Goal: Find specific page/section: Find specific page/section

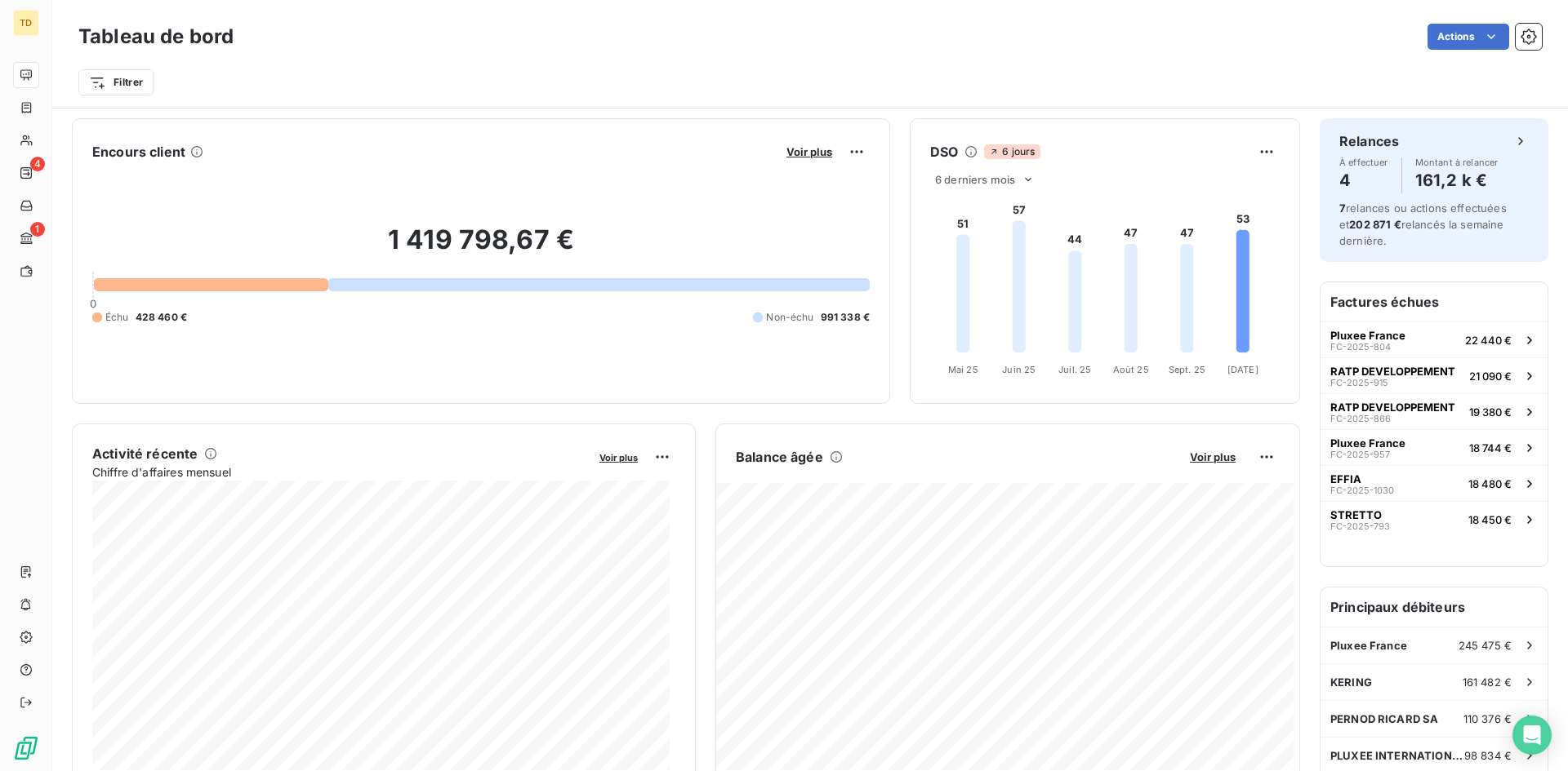
scroll to position [83, 0]
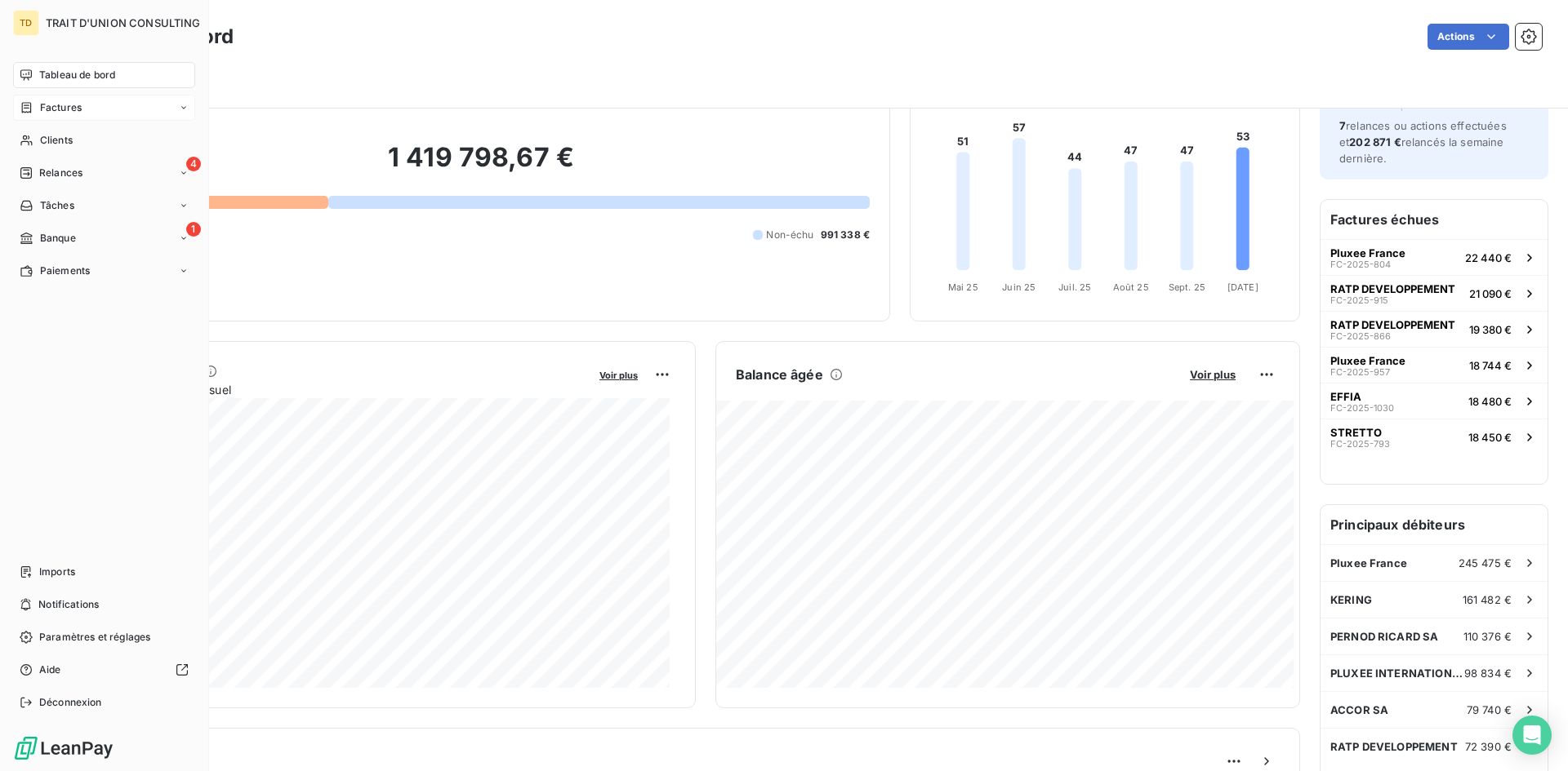
click at [53, 111] on span "Factures" at bounding box center [61, 108] width 41 height 14
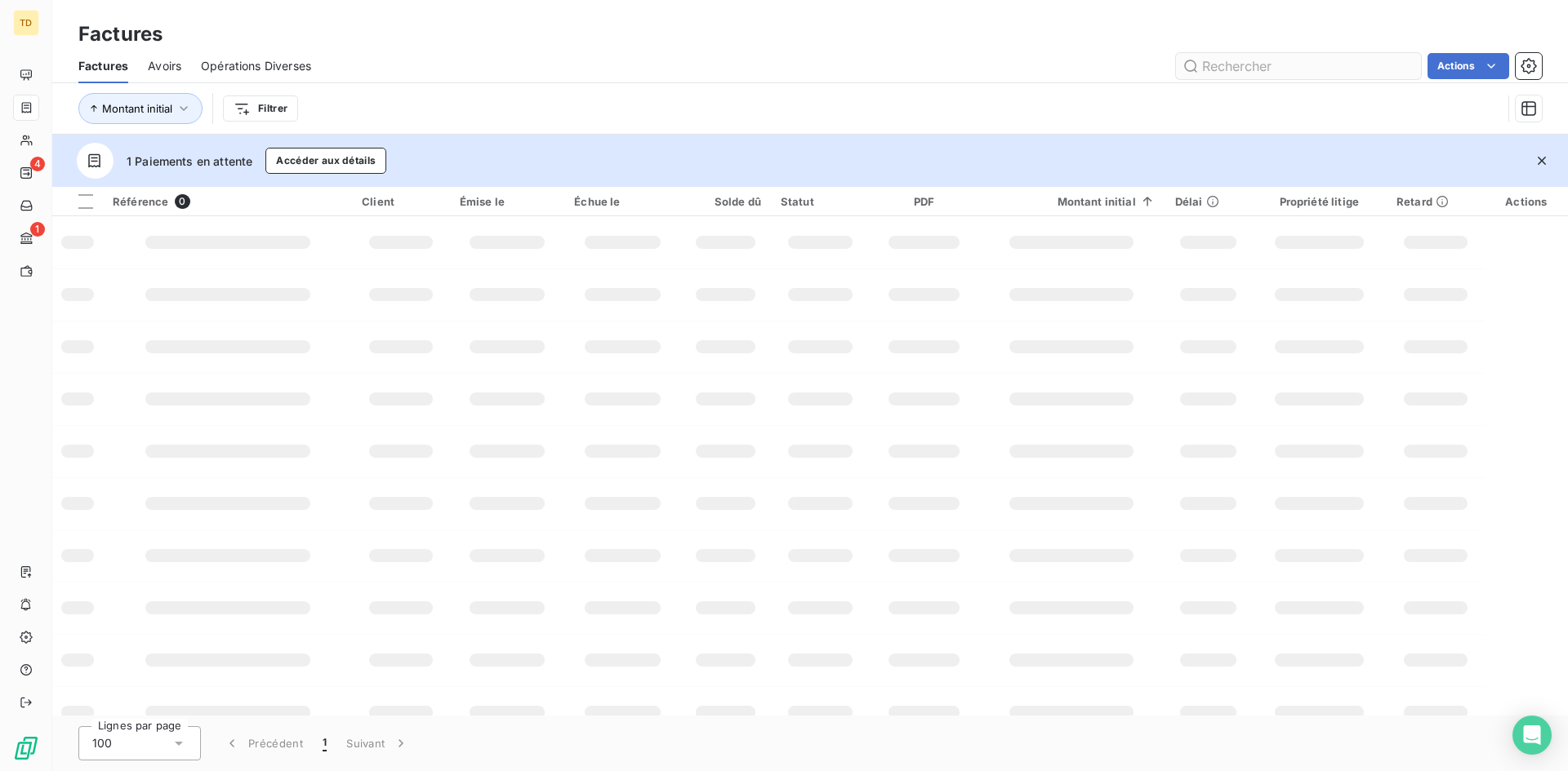
click at [1326, 58] on input "text" at bounding box center [1298, 66] width 245 height 26
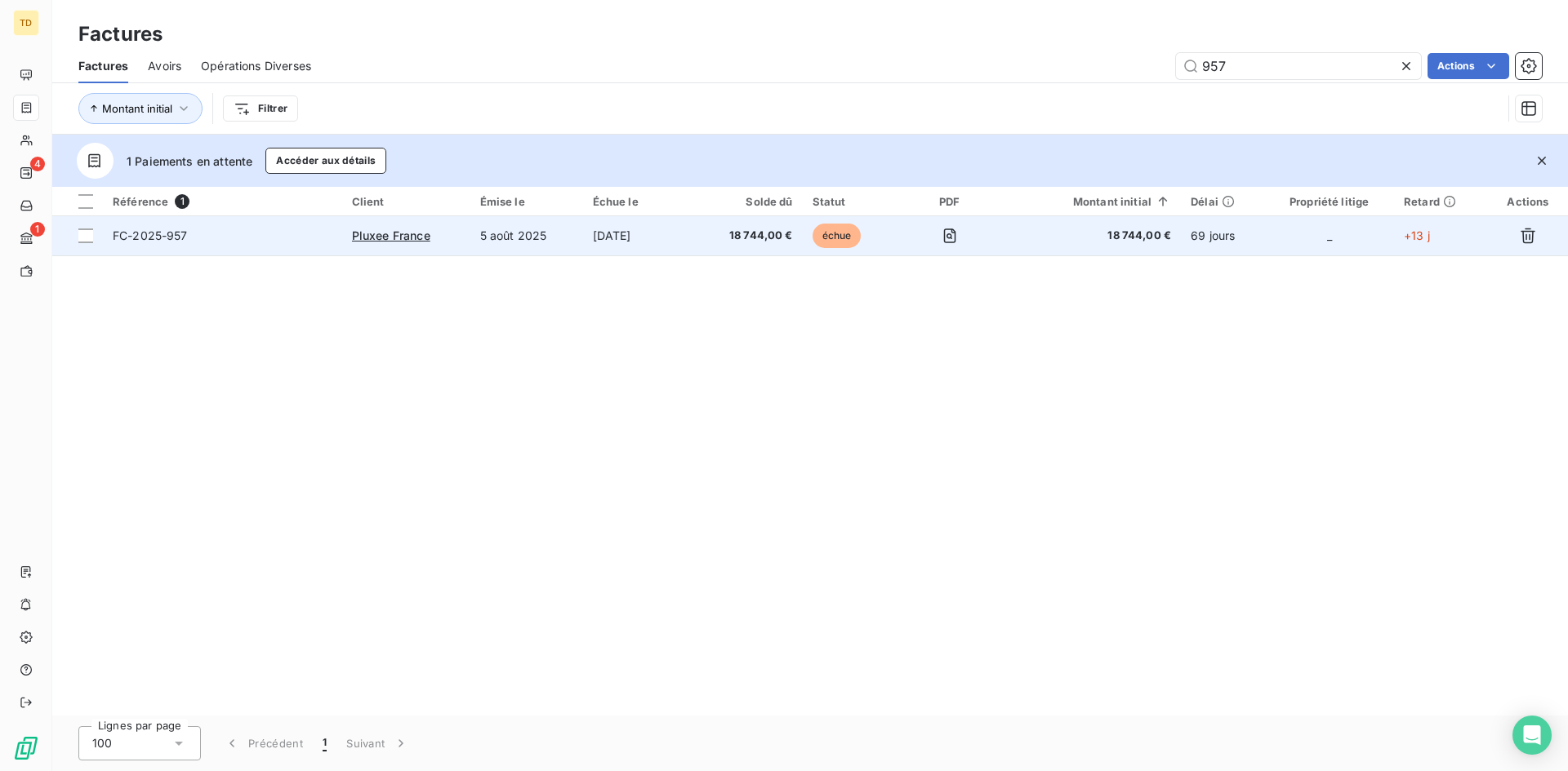
type input "957"
click at [678, 227] on td "[DATE]" at bounding box center [639, 236] width 111 height 39
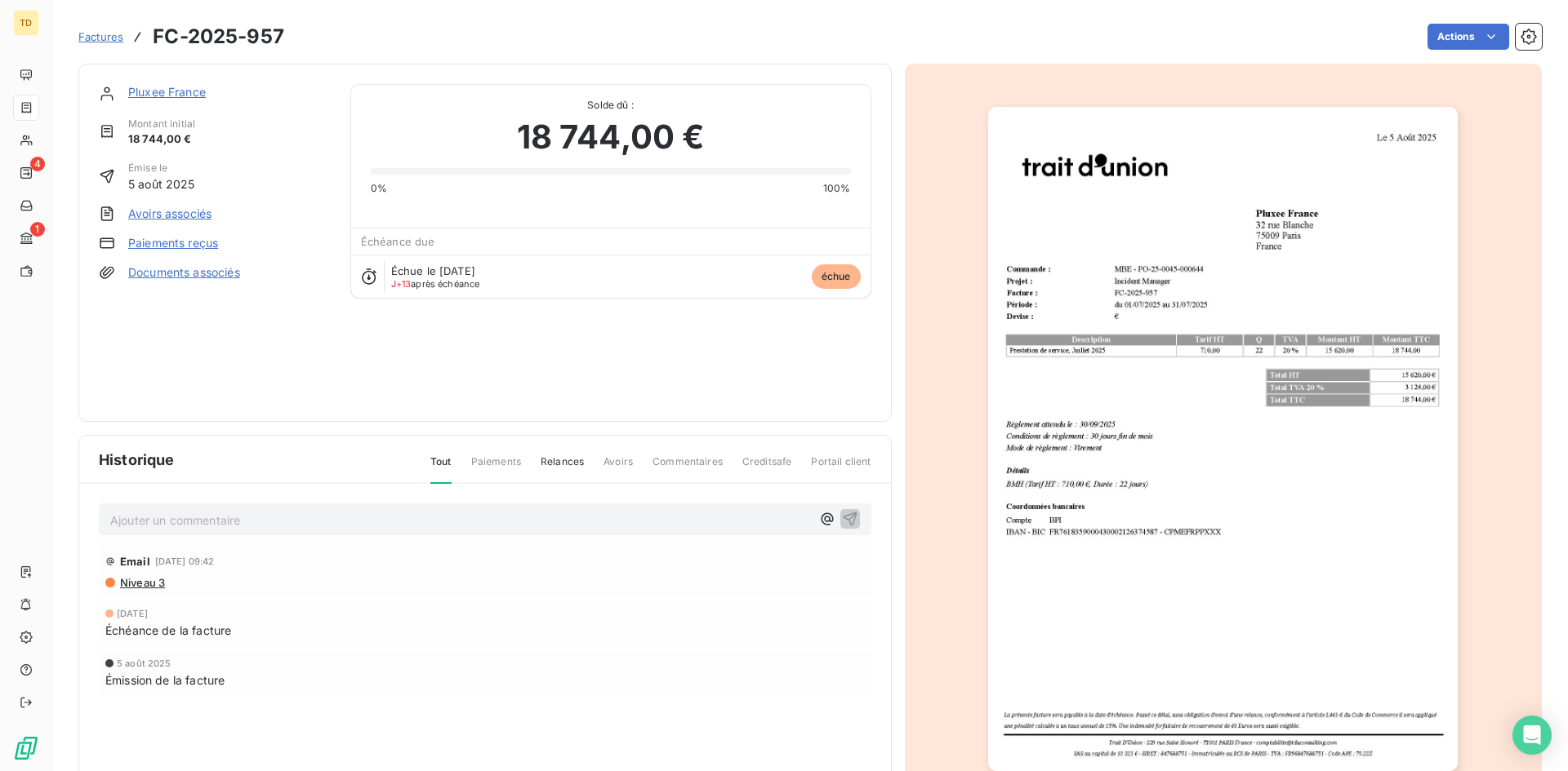
click at [1166, 386] on img "button" at bounding box center [1222, 439] width 470 height 664
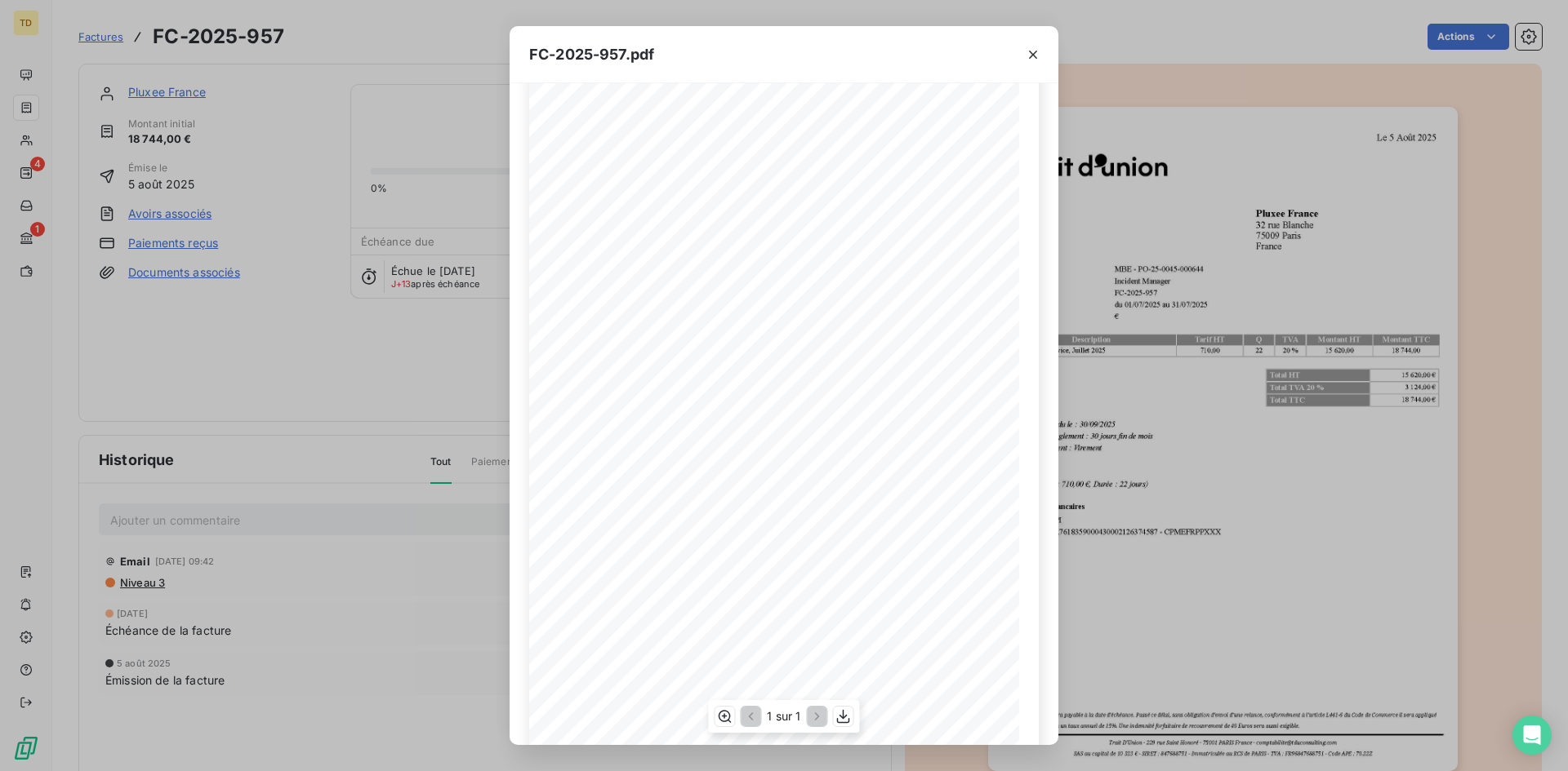
scroll to position [70, 0]
click at [87, 40] on div "FC-2025-957.pdf La présente facture sera payable à la date d'échéance. Passé [P…" at bounding box center [784, 385] width 1568 height 771
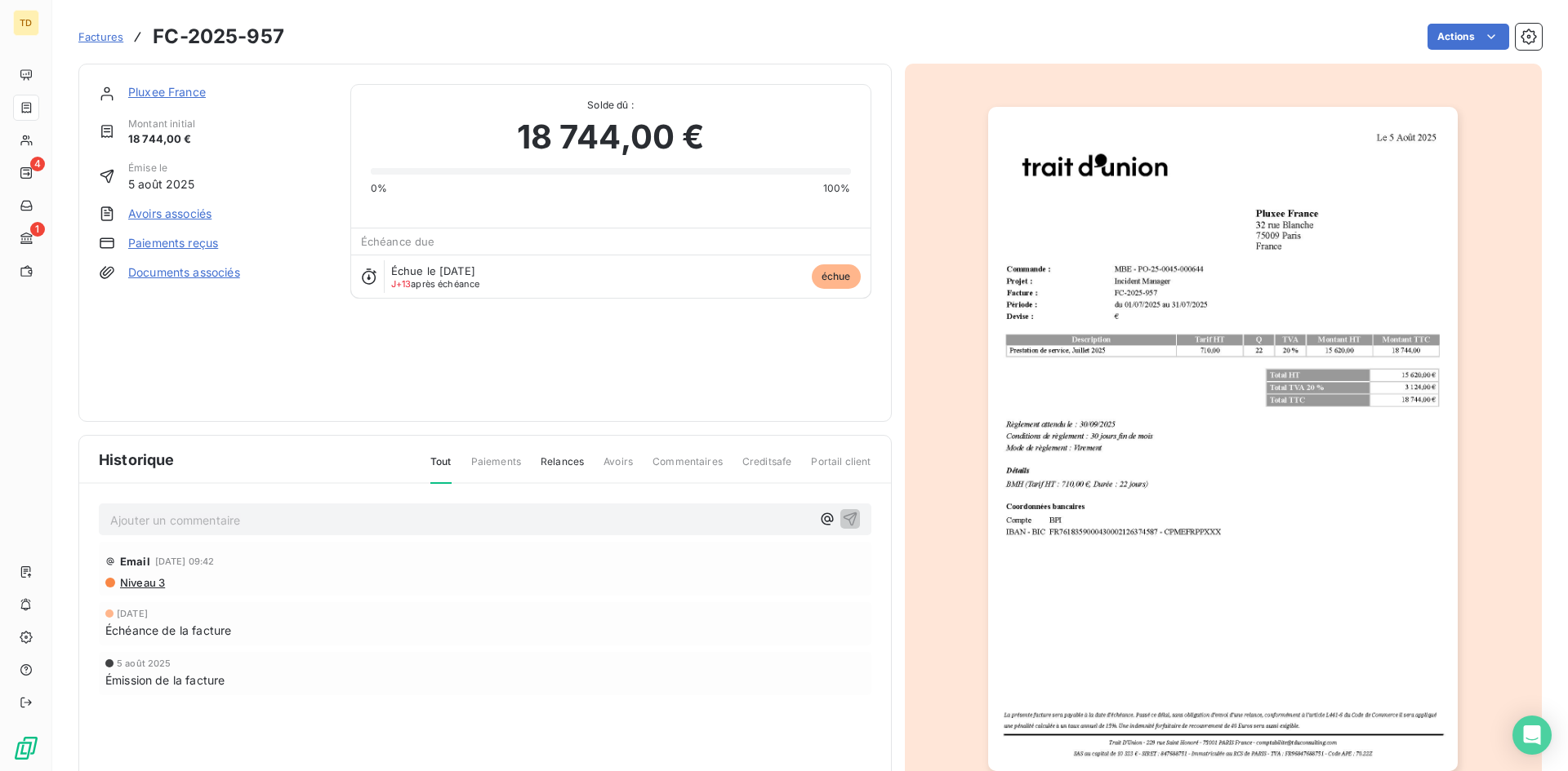
click at [95, 32] on span "Factures" at bounding box center [101, 37] width 45 height 13
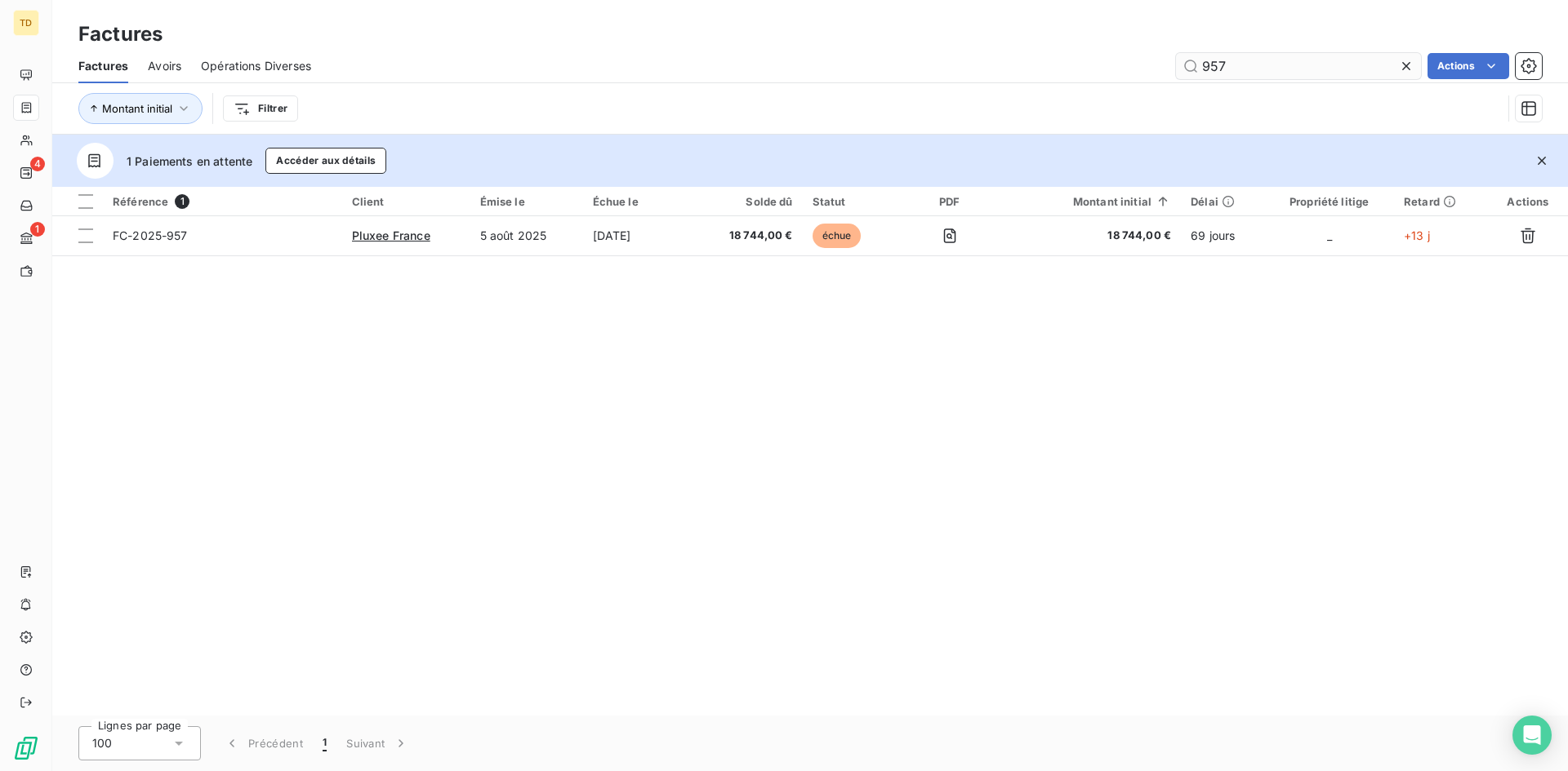
drag, startPoint x: 1292, startPoint y: 68, endPoint x: 1189, endPoint y: 69, distance: 103.0
click at [1189, 69] on input "957" at bounding box center [1298, 66] width 245 height 26
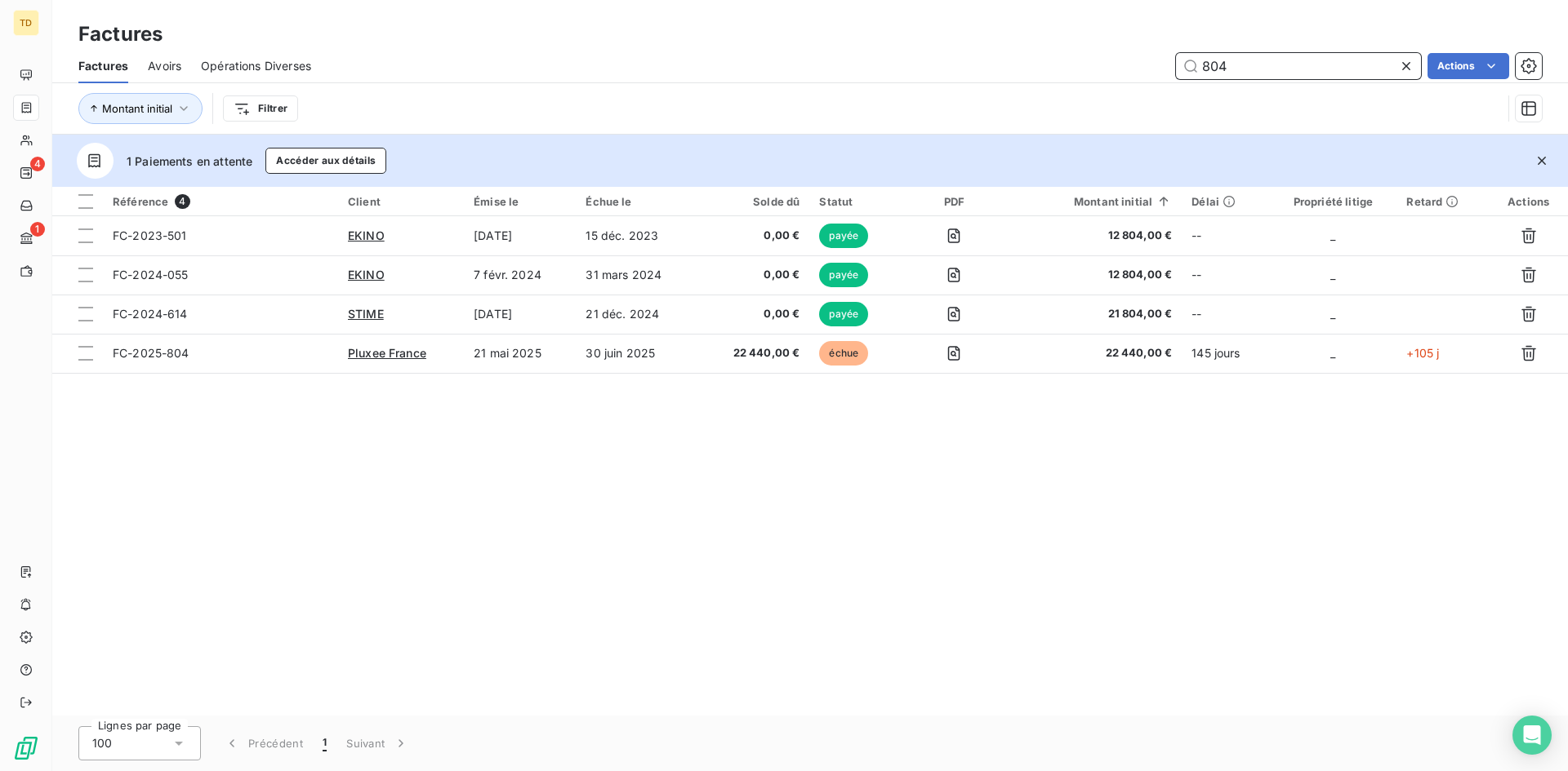
drag, startPoint x: 1275, startPoint y: 74, endPoint x: 989, endPoint y: 94, distance: 286.7
click at [989, 94] on div "Factures Avoirs Opérations Diverses 804 Actions Montant initial Filtrer" at bounding box center [810, 92] width 1516 height 85
paste input "FC-2025-1039"
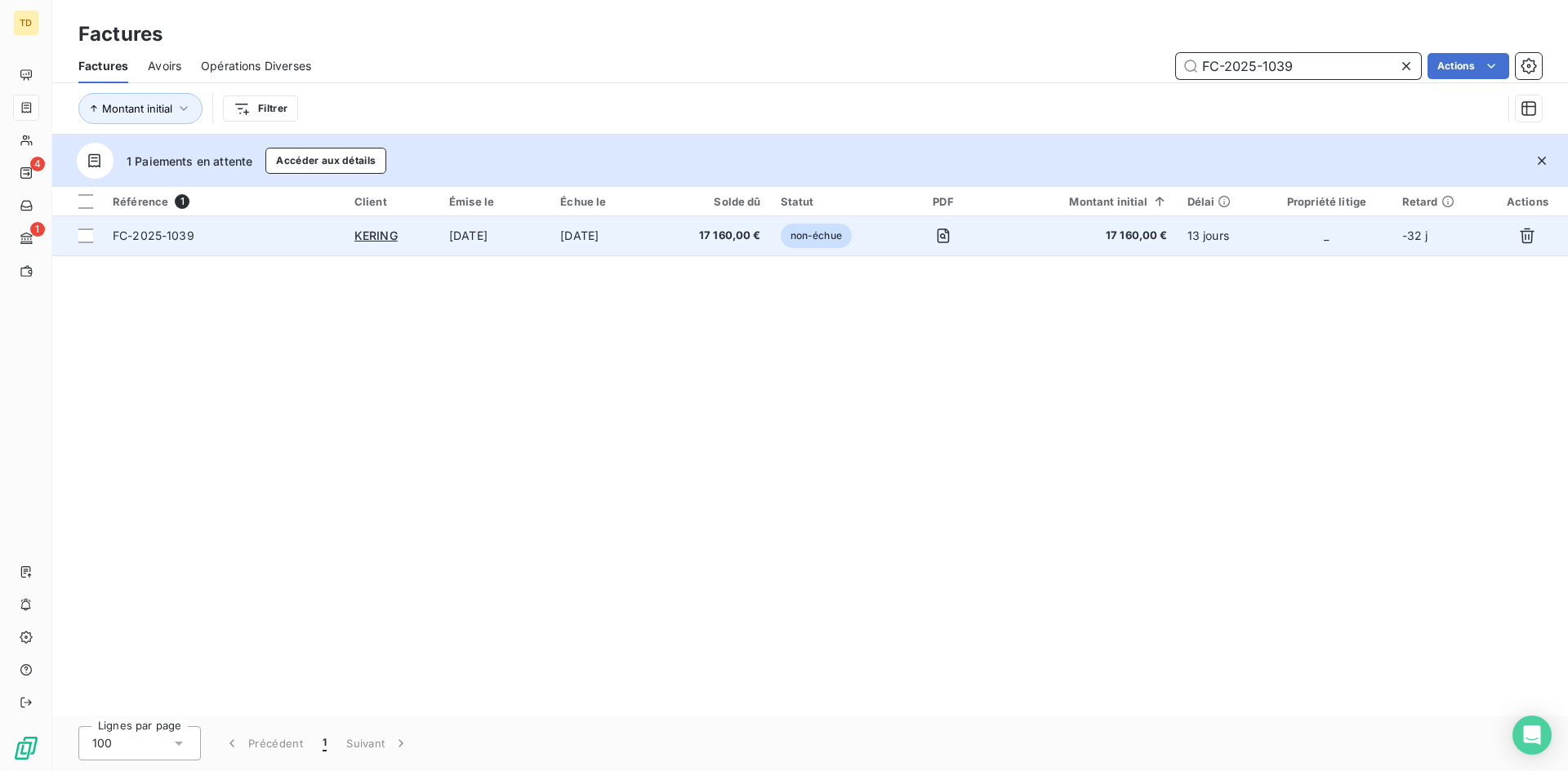
type input "FC-2025-1039"
click at [662, 242] on td "[DATE]" at bounding box center [606, 236] width 112 height 39
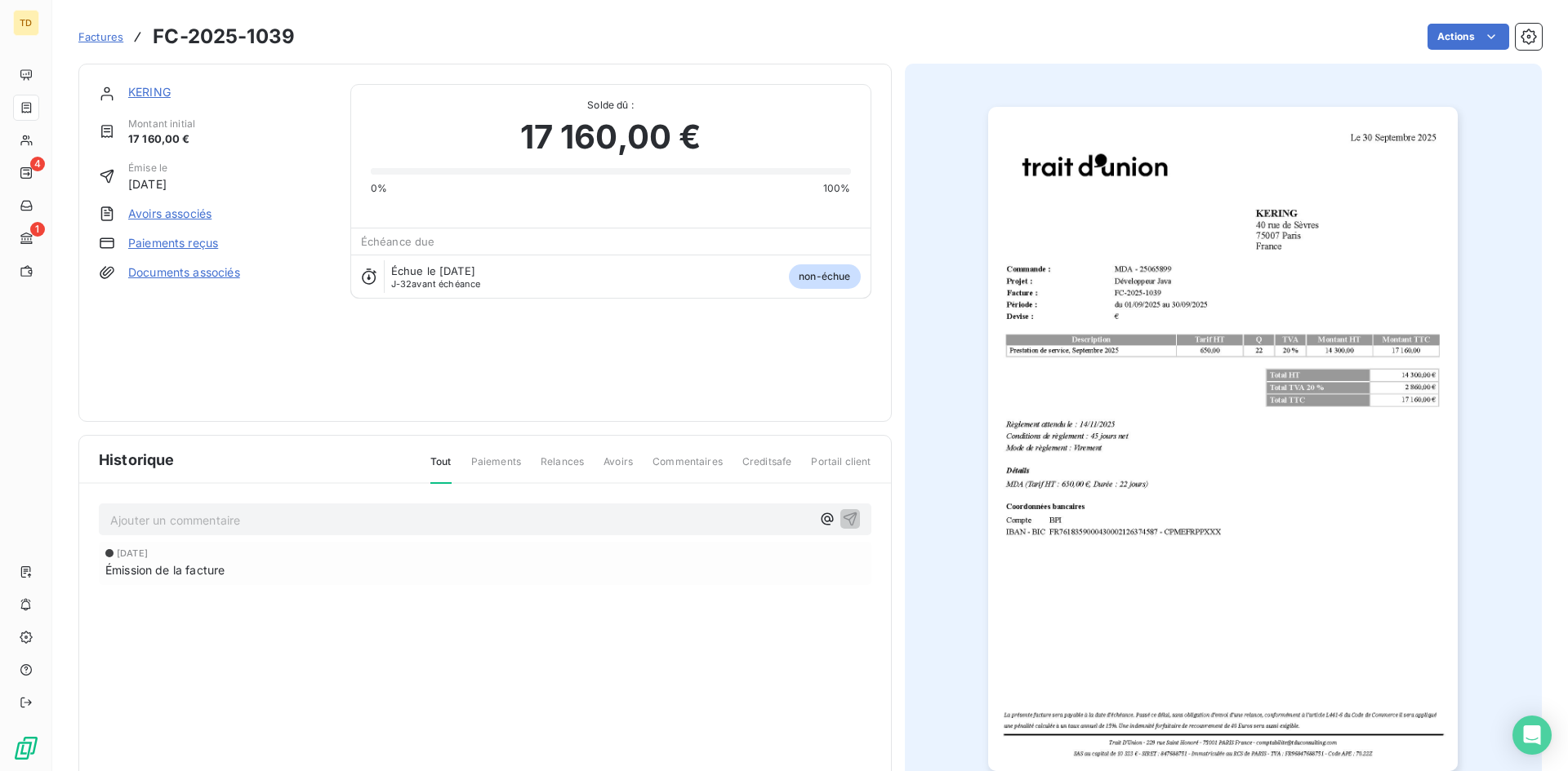
click at [1103, 232] on img "button" at bounding box center [1222, 439] width 470 height 664
